Goal: Navigation & Orientation: Find specific page/section

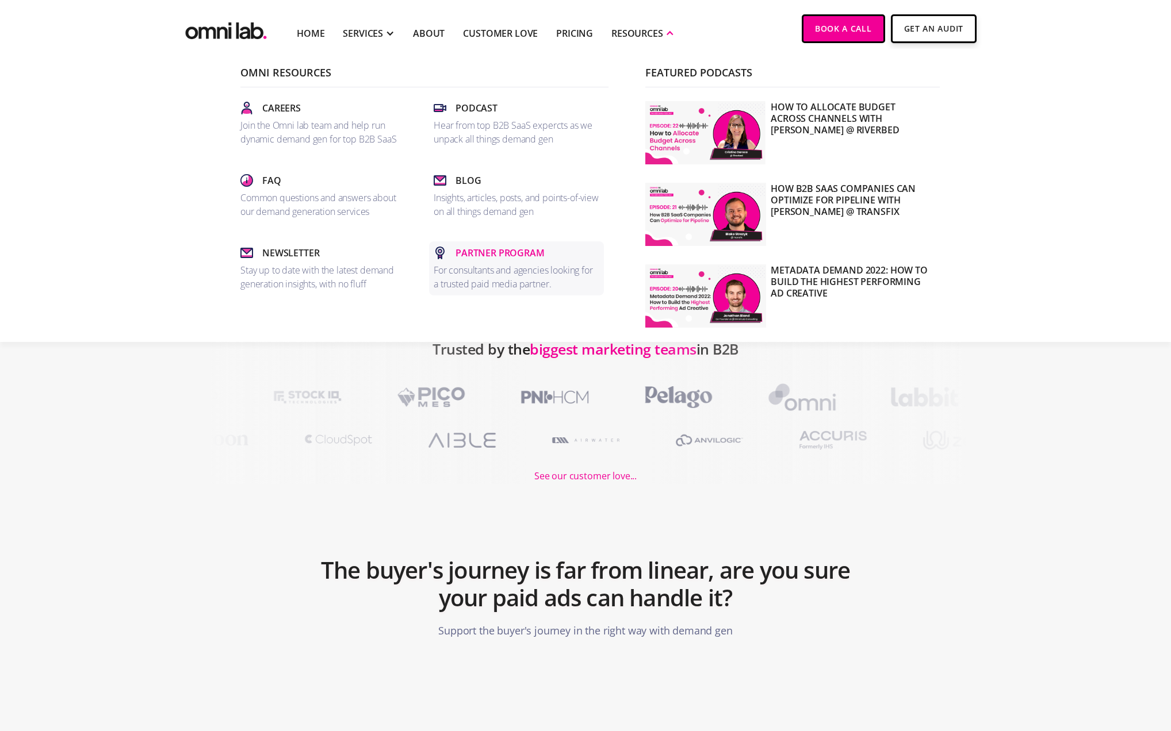
click at [477, 254] on p "Partner Program" at bounding box center [499, 253] width 89 height 14
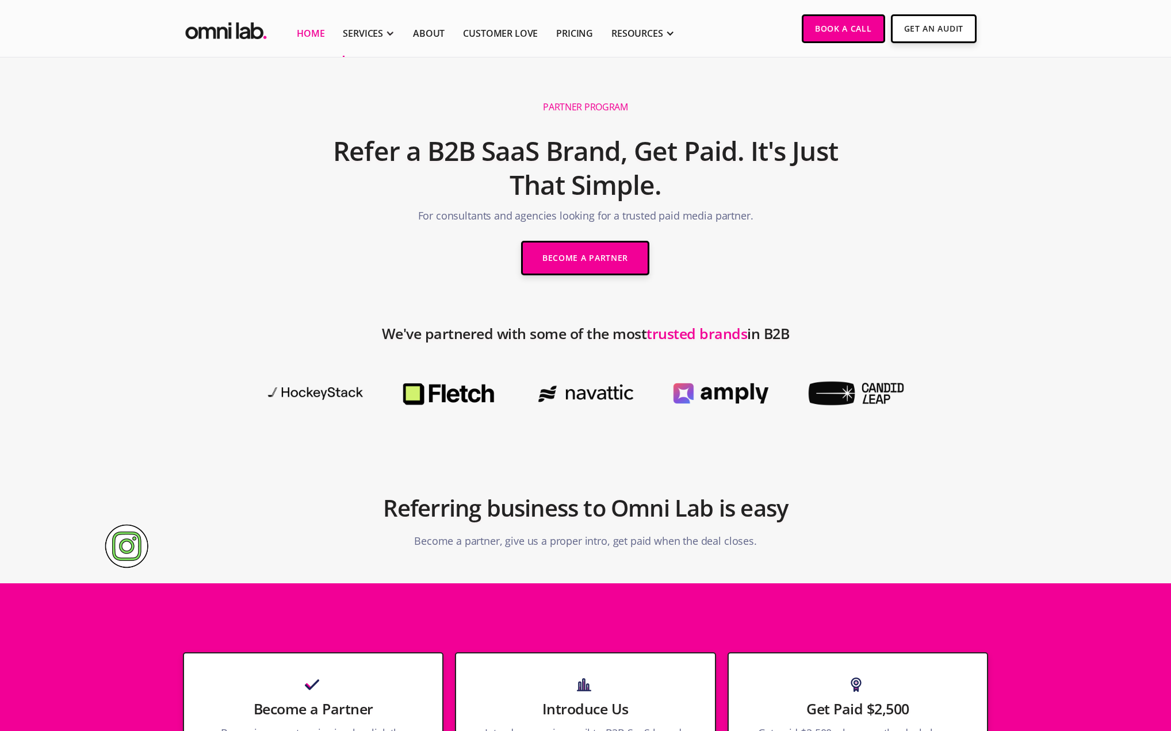
click at [318, 37] on link "Home" at bounding box center [311, 33] width 28 height 14
